Goal: Communication & Community: Share content

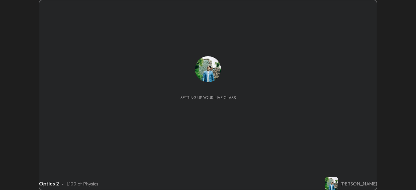
scroll to position [190, 416]
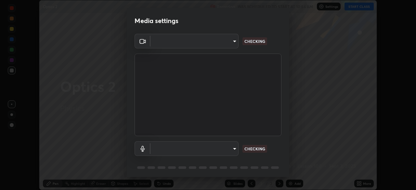
type input "05730faa116fe893cb3bfff37bc48e03cda79a540a9a2906e08a5a6a13fc8772"
type input "default"
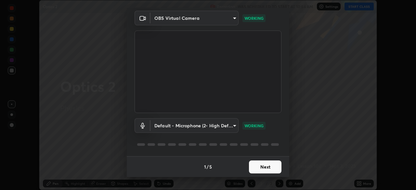
click at [262, 167] on button "Next" at bounding box center [265, 167] width 33 height 13
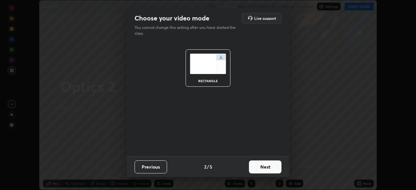
scroll to position [0, 0]
click at [262, 167] on button "Next" at bounding box center [265, 167] width 33 height 13
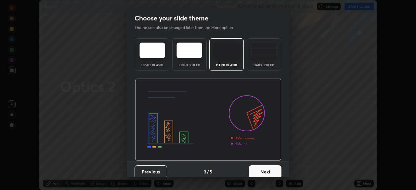
click at [262, 167] on button "Next" at bounding box center [265, 172] width 33 height 13
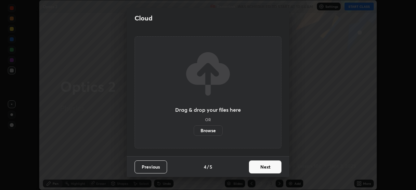
click at [261, 172] on button "Next" at bounding box center [265, 167] width 33 height 13
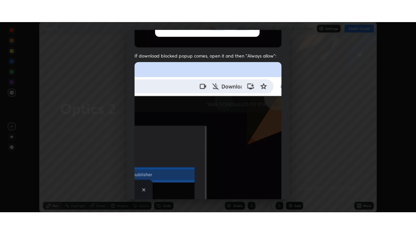
scroll to position [156, 0]
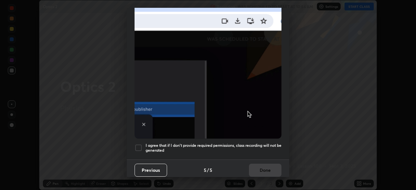
click at [140, 147] on div at bounding box center [139, 148] width 8 height 8
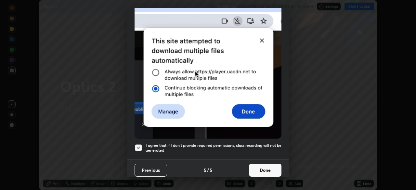
click at [265, 167] on button "Done" at bounding box center [265, 170] width 33 height 13
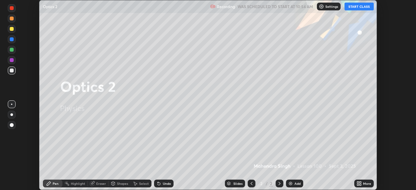
click at [363, 6] on button "START CLASS" at bounding box center [359, 7] width 29 height 8
click at [360, 182] on icon at bounding box center [361, 183] width 2 height 2
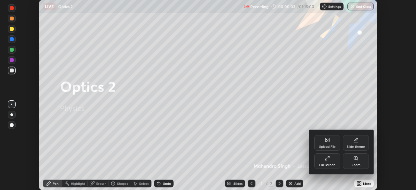
click at [328, 158] on icon at bounding box center [327, 158] width 5 height 5
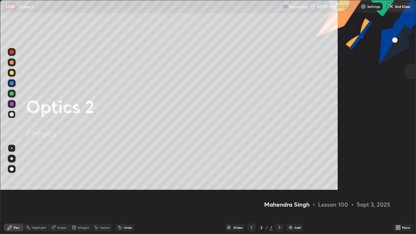
scroll to position [234, 416]
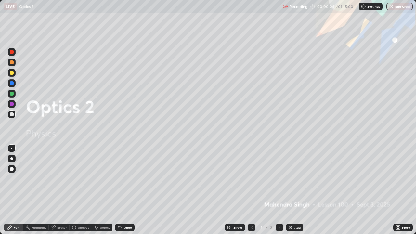
click at [294, 190] on div "Add" at bounding box center [294, 228] width 17 height 8
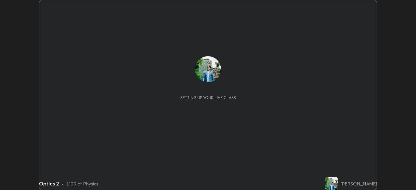
scroll to position [190, 416]
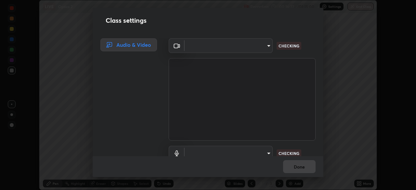
type input "05730faa116fe893cb3bfff37bc48e03cda79a540a9a2906e08a5a6a13fc8772"
type input "default"
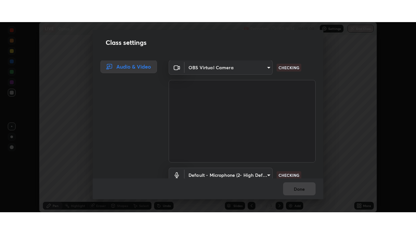
scroll to position [0, 0]
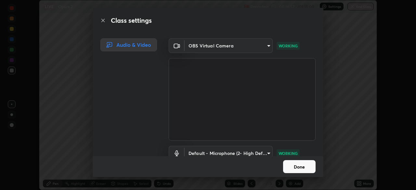
click at [303, 169] on button "Done" at bounding box center [299, 166] width 33 height 13
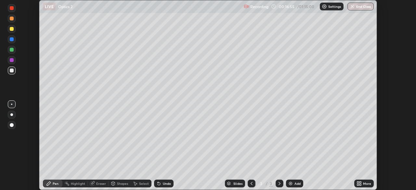
click at [361, 182] on icon at bounding box center [361, 183] width 2 height 2
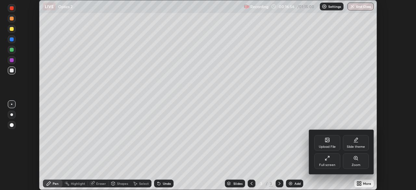
click at [329, 162] on div "Full screen" at bounding box center [327, 162] width 26 height 16
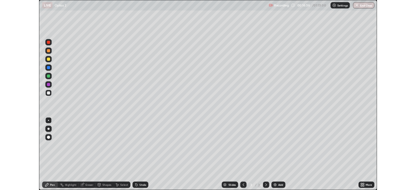
scroll to position [234, 416]
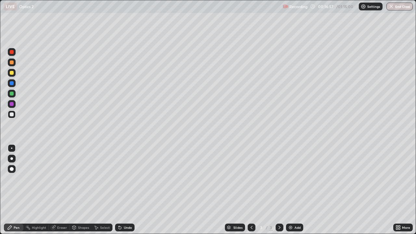
click at [298, 190] on div "Add" at bounding box center [298, 227] width 6 height 3
click at [12, 115] on div at bounding box center [12, 115] width 4 height 4
click at [12, 148] on div at bounding box center [11, 148] width 1 height 1
click at [12, 63] on div at bounding box center [12, 62] width 4 height 4
click at [10, 116] on div at bounding box center [12, 115] width 4 height 4
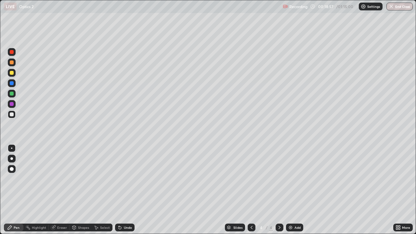
click at [53, 190] on icon at bounding box center [54, 226] width 4 height 3
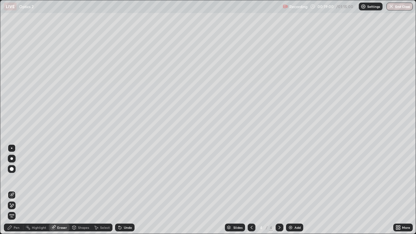
click at [76, 190] on icon at bounding box center [74, 227] width 5 height 5
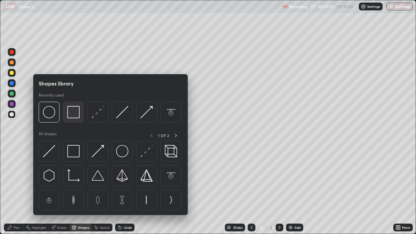
click at [74, 113] on img at bounding box center [73, 112] width 12 height 12
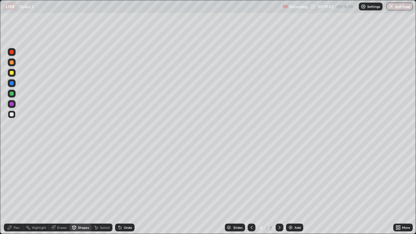
click at [10, 190] on icon at bounding box center [9, 227] width 5 height 5
click at [10, 116] on div at bounding box center [12, 115] width 4 height 4
click at [120, 190] on icon at bounding box center [120, 228] width 3 height 3
click at [10, 114] on div at bounding box center [12, 115] width 4 height 4
click at [291, 190] on img at bounding box center [290, 227] width 5 height 5
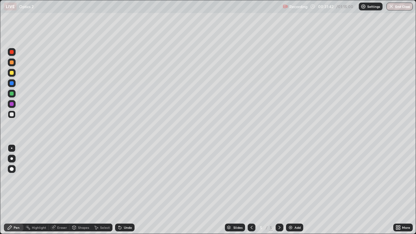
click at [16, 190] on div "Pen" at bounding box center [17, 227] width 6 height 3
click at [14, 147] on div at bounding box center [12, 148] width 8 height 8
click at [13, 116] on div at bounding box center [12, 115] width 8 height 8
click at [14, 117] on div at bounding box center [12, 115] width 8 height 8
click at [12, 148] on div at bounding box center [11, 148] width 1 height 1
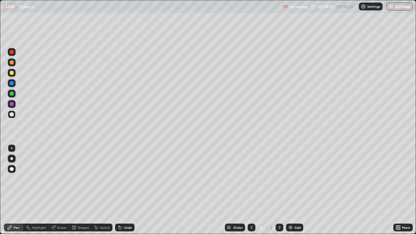
click at [11, 190] on icon at bounding box center [9, 227] width 5 height 5
click at [11, 114] on div at bounding box center [12, 115] width 4 height 4
click at [79, 190] on div "Shapes" at bounding box center [83, 227] width 11 height 3
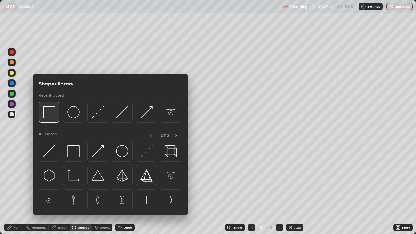
click at [51, 113] on img at bounding box center [49, 112] width 12 height 12
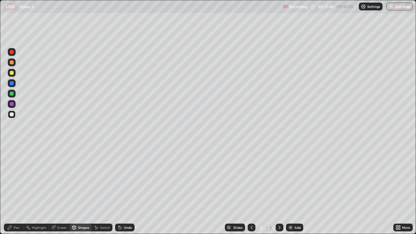
click at [13, 190] on div "Pen" at bounding box center [14, 228] width 20 height 8
click at [12, 149] on div at bounding box center [11, 148] width 1 height 1
click at [12, 117] on div at bounding box center [12, 115] width 8 height 8
click at [293, 190] on div "Add" at bounding box center [294, 228] width 17 height 8
click at [12, 148] on div at bounding box center [11, 148] width 1 height 1
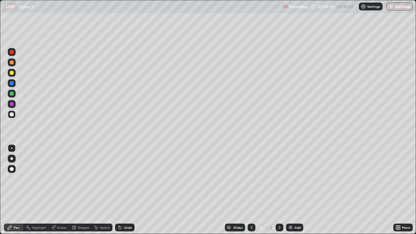
click at [80, 190] on div "Shapes" at bounding box center [83, 227] width 11 height 3
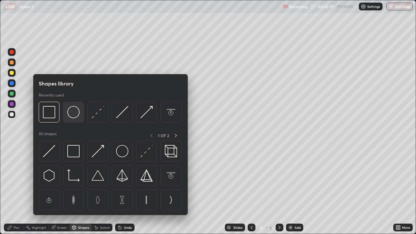
click at [73, 115] on img at bounding box center [73, 112] width 12 height 12
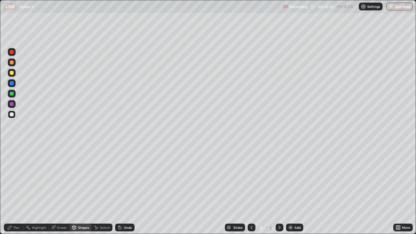
click at [55, 190] on icon at bounding box center [54, 226] width 4 height 3
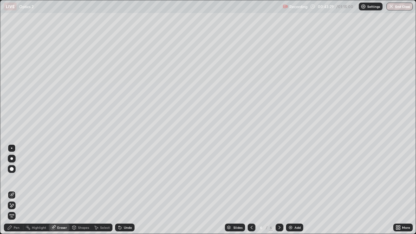
click at [11, 190] on icon at bounding box center [10, 228] width 4 height 4
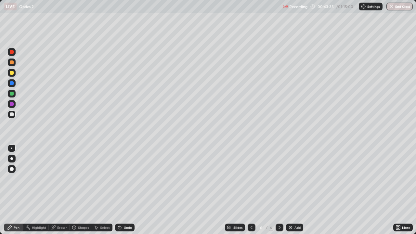
click at [57, 190] on div "Eraser" at bounding box center [59, 228] width 21 height 8
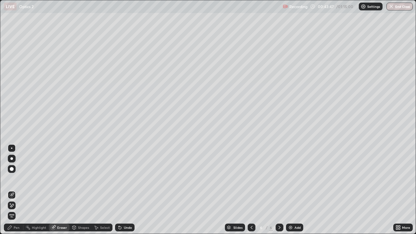
click at [16, 190] on div "Pen" at bounding box center [17, 227] width 6 height 3
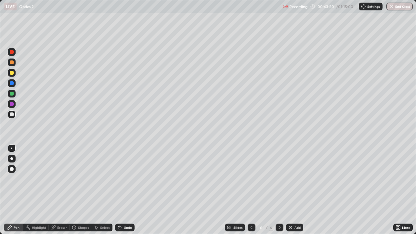
click at [124, 190] on div "Undo" at bounding box center [128, 227] width 8 height 3
click at [119, 190] on icon at bounding box center [120, 228] width 3 height 3
click at [100, 190] on div "Select" at bounding box center [105, 227] width 10 height 3
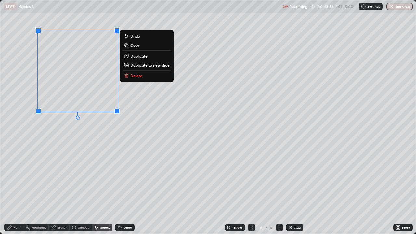
click at [140, 55] on p "Duplicate" at bounding box center [138, 55] width 17 height 5
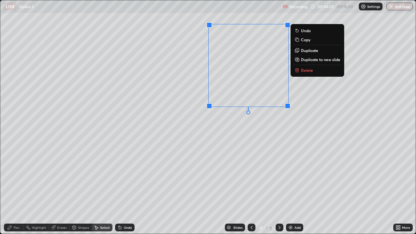
click at [250, 146] on div "0 ° Undo Copy Duplicate Duplicate to new slide Delete" at bounding box center [208, 117] width 416 height 234
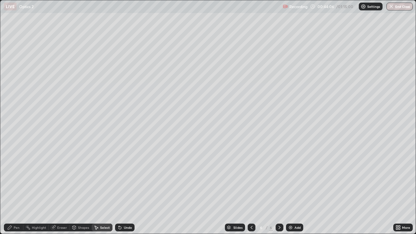
click at [19, 190] on div "Pen" at bounding box center [17, 227] width 6 height 3
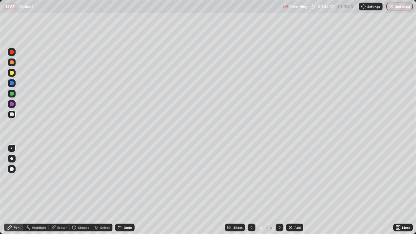
click at [79, 190] on div "Shapes" at bounding box center [83, 227] width 11 height 3
click at [12, 190] on icon at bounding box center [10, 228] width 4 height 4
click at [12, 190] on div "Pen" at bounding box center [14, 228] width 20 height 8
click at [11, 93] on div at bounding box center [12, 94] width 4 height 4
click at [78, 190] on div "Shapes" at bounding box center [83, 227] width 11 height 3
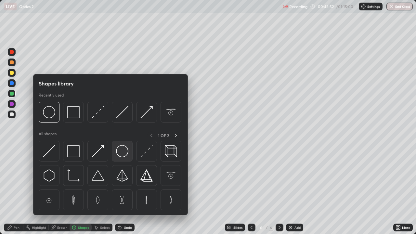
click at [120, 150] on img at bounding box center [122, 151] width 12 height 12
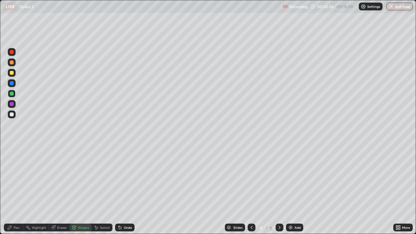
click at [12, 190] on div "Pen" at bounding box center [14, 228] width 20 height 8
click at [102, 190] on div "Select" at bounding box center [102, 228] width 21 height 8
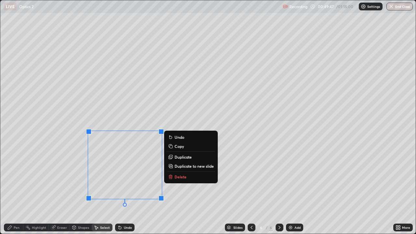
click at [178, 176] on p "Delete" at bounding box center [181, 176] width 12 height 5
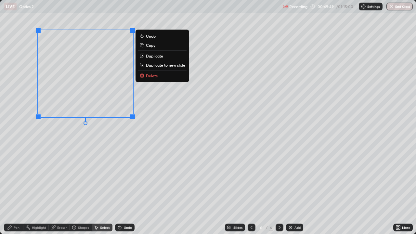
click at [151, 74] on p "Delete" at bounding box center [152, 75] width 12 height 5
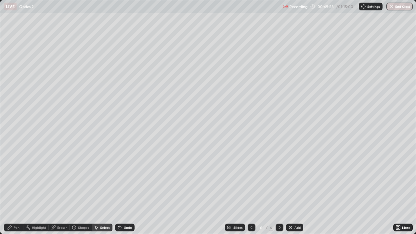
click at [126, 190] on div "Undo" at bounding box center [128, 227] width 8 height 3
click at [61, 190] on div "Eraser" at bounding box center [62, 227] width 10 height 3
click at [80, 190] on div "Shapes" at bounding box center [83, 227] width 11 height 3
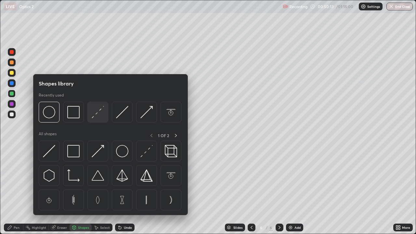
click at [100, 112] on img at bounding box center [98, 112] width 12 height 12
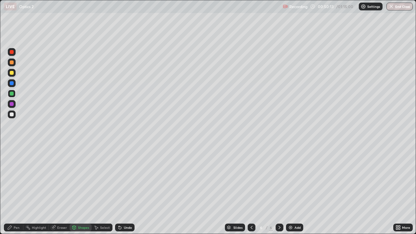
click at [12, 104] on div at bounding box center [12, 104] width 4 height 4
click at [10, 190] on icon at bounding box center [9, 227] width 5 height 5
click at [100, 190] on div "Select" at bounding box center [105, 227] width 10 height 3
click at [79, 190] on div "Shapes" at bounding box center [81, 228] width 22 height 8
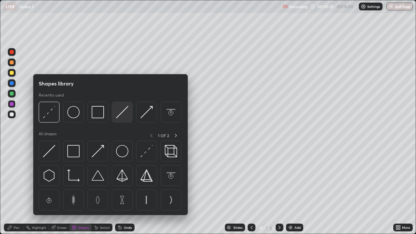
click at [123, 113] on img at bounding box center [122, 112] width 12 height 12
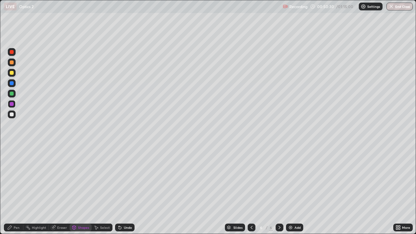
click at [12, 190] on icon at bounding box center [9, 227] width 5 height 5
click at [11, 74] on div at bounding box center [12, 73] width 4 height 4
click at [14, 73] on div at bounding box center [12, 73] width 8 height 8
click at [34, 190] on div "Highlight" at bounding box center [35, 228] width 25 height 8
click at [16, 190] on div "Pen" at bounding box center [17, 227] width 6 height 3
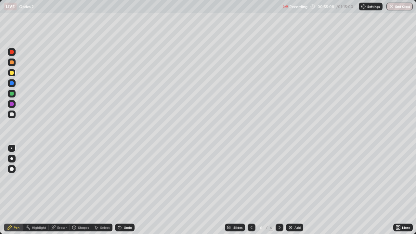
click at [11, 84] on div at bounding box center [12, 83] width 4 height 4
click at [13, 62] on div at bounding box center [12, 62] width 4 height 4
click at [50, 190] on div "Eraser" at bounding box center [59, 228] width 21 height 8
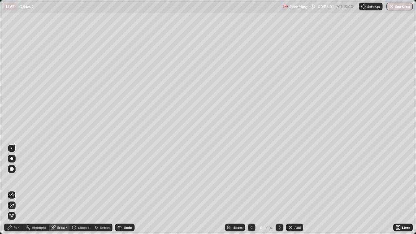
click at [28, 190] on rect at bounding box center [28, 228] width 3 height 3
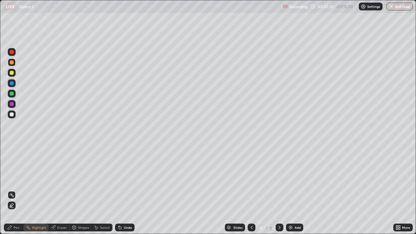
click at [13, 116] on div at bounding box center [12, 115] width 8 height 8
click at [77, 190] on div "Shapes" at bounding box center [81, 228] width 22 height 8
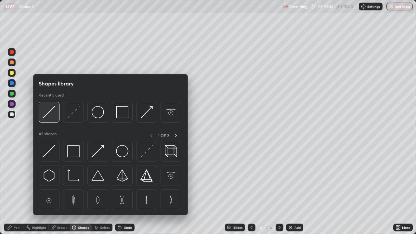
click at [51, 115] on img at bounding box center [49, 112] width 12 height 12
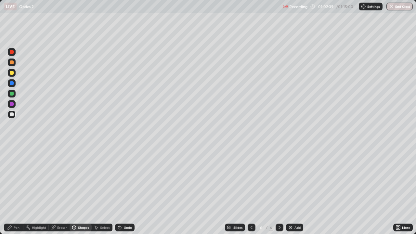
click at [15, 190] on div "Pen" at bounding box center [17, 227] width 6 height 3
click at [81, 190] on div "Shapes" at bounding box center [83, 227] width 11 height 3
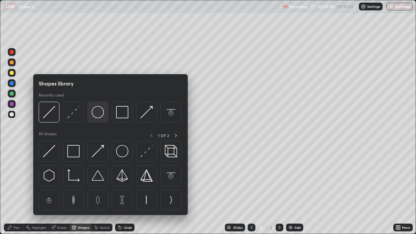
click at [97, 116] on img at bounding box center [98, 112] width 12 height 12
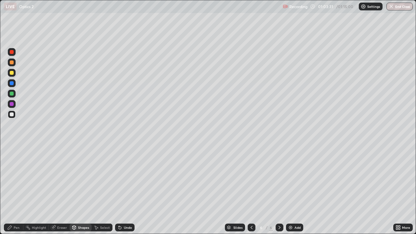
click at [15, 190] on div "Pen" at bounding box center [17, 227] width 6 height 3
click at [78, 190] on div "Shapes" at bounding box center [83, 227] width 11 height 3
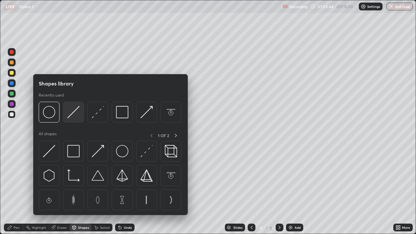
click at [74, 113] on img at bounding box center [73, 112] width 12 height 12
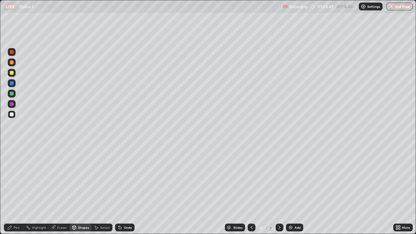
click at [14, 190] on div "Pen" at bounding box center [14, 228] width 20 height 8
click at [291, 190] on img at bounding box center [290, 227] width 5 height 5
click at [80, 190] on div "Shapes" at bounding box center [83, 227] width 11 height 3
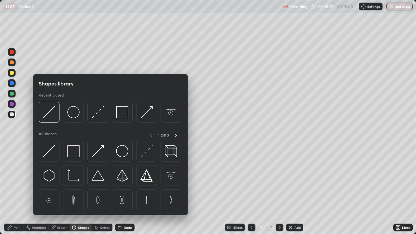
click at [12, 114] on div at bounding box center [12, 115] width 4 height 4
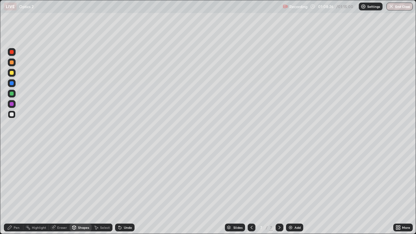
click at [15, 190] on div "Pen" at bounding box center [14, 228] width 20 height 8
click at [82, 190] on div "Shapes" at bounding box center [83, 227] width 11 height 3
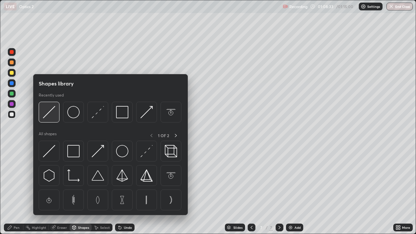
click at [52, 113] on img at bounding box center [49, 112] width 12 height 12
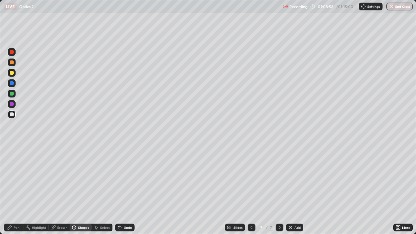
click at [18, 190] on div "Pen" at bounding box center [17, 227] width 6 height 3
click at [81, 190] on div "Shapes" at bounding box center [81, 228] width 22 height 8
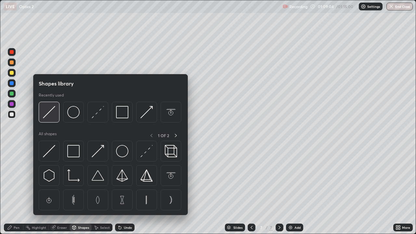
click at [53, 112] on img at bounding box center [49, 112] width 12 height 12
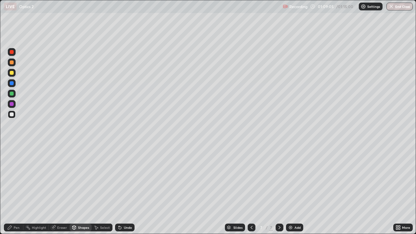
click at [12, 73] on div at bounding box center [12, 73] width 4 height 4
click at [19, 190] on div "Pen" at bounding box center [17, 227] width 6 height 3
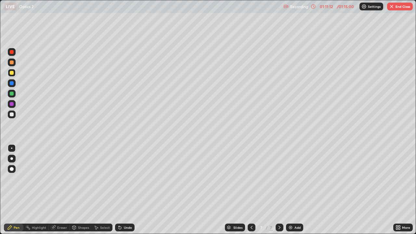
click at [12, 115] on div at bounding box center [12, 115] width 4 height 4
click at [402, 6] on button "End Class" at bounding box center [400, 7] width 26 height 8
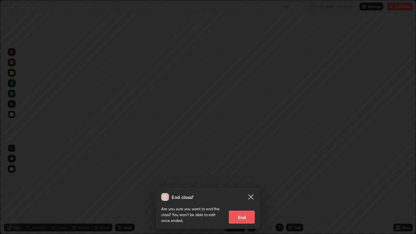
click at [245, 190] on button "End" at bounding box center [242, 217] width 26 height 13
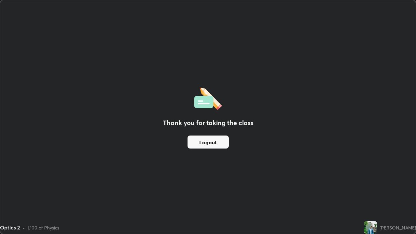
click at [199, 142] on button "Logout" at bounding box center [208, 142] width 41 height 13
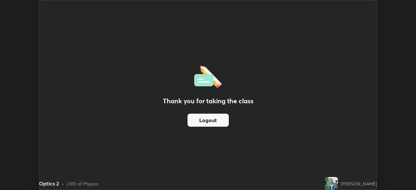
scroll to position [32331, 32105]
